Goal: Information Seeking & Learning: Learn about a topic

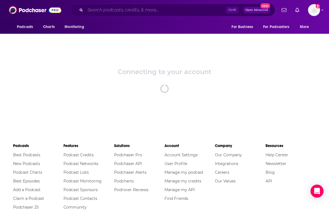
click at [120, 13] on input "Search podcasts, credits, & more..." at bounding box center [155, 10] width 141 height 9
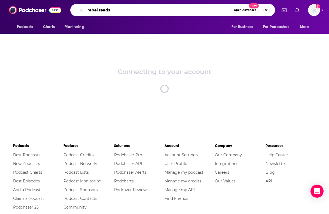
click at [117, 11] on input "rebel reads" at bounding box center [158, 10] width 146 height 9
type input "rebel reads"
click at [147, 80] on div "Connecting to your account spinner" at bounding box center [164, 80] width 329 height 95
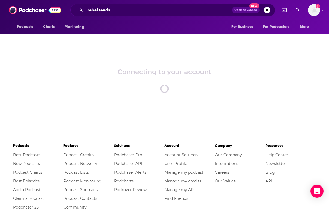
click at [211, 86] on div "Connecting to your account spinner" at bounding box center [164, 80] width 329 height 95
click at [112, 131] on div "Podcasts Best Podcasts New Podcasts Podcast Charts Best Episodes Add a Podcast …" at bounding box center [164, 212] width 329 height 168
click at [32, 11] on img at bounding box center [35, 10] width 52 height 10
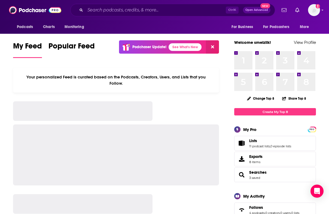
click at [315, 4] on div "Podcasts Charts Monitoring Ctrl K Open Advanced New For Business For Podcasters…" at bounding box center [164, 10] width 329 height 20
click at [316, 10] on img "Logged in as smeizlik" at bounding box center [314, 10] width 12 height 12
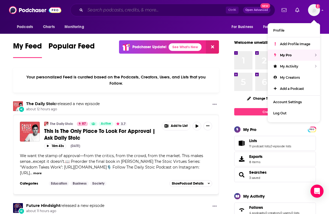
click at [128, 13] on input "Search podcasts, credits, & more..." at bounding box center [155, 10] width 141 height 9
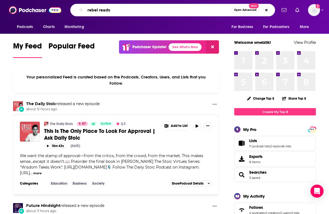
type input "rebel reads"
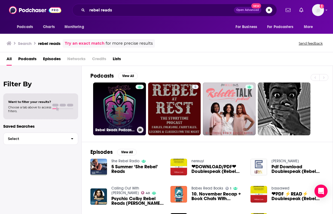
click at [122, 110] on link "Rebel Reads Podcast-Join The Rebellion!" at bounding box center [119, 109] width 53 height 53
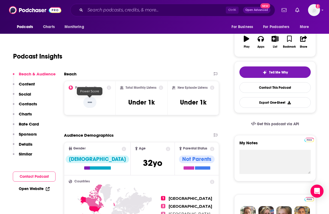
scroll to position [55, 0]
